Goal: Information Seeking & Learning: Learn about a topic

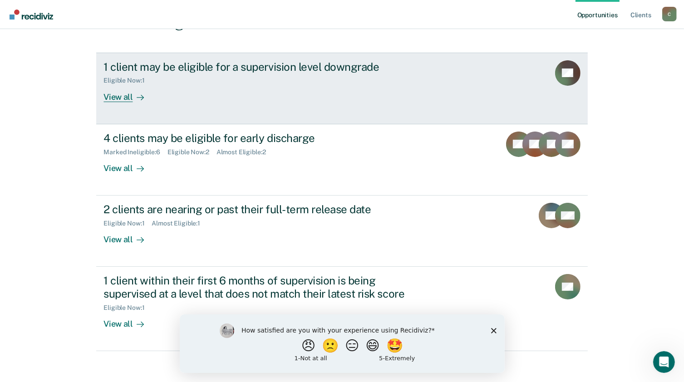
scroll to position [88, 0]
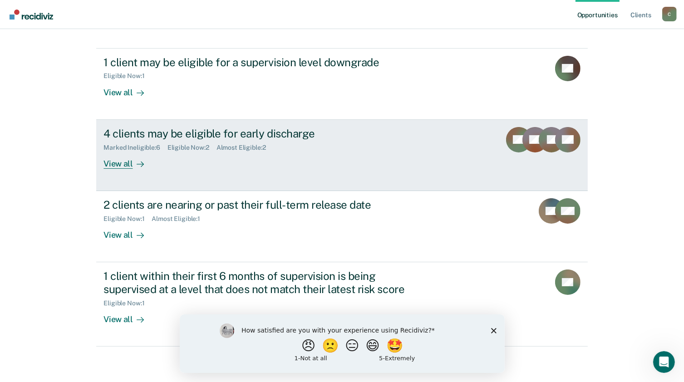
click at [141, 155] on div "View all" at bounding box center [128, 160] width 51 height 18
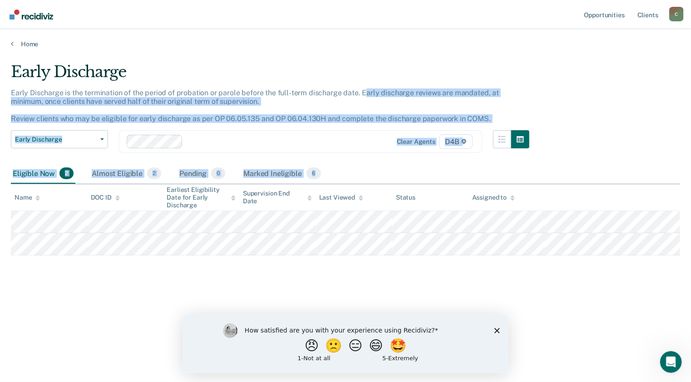
drag, startPoint x: 362, startPoint y: 141, endPoint x: 405, endPoint y: 312, distance: 176.0
click at [405, 312] on div "Early Discharge Early Discharge is the termination of the period of probation o…" at bounding box center [345, 188] width 669 height 251
